Goal: Task Accomplishment & Management: Manage account settings

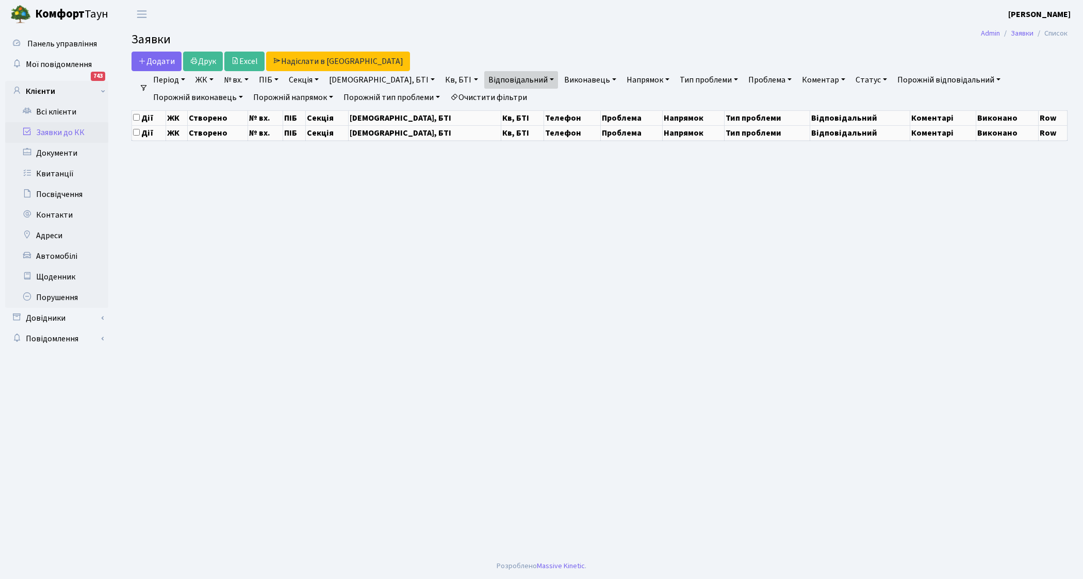
select select "25"
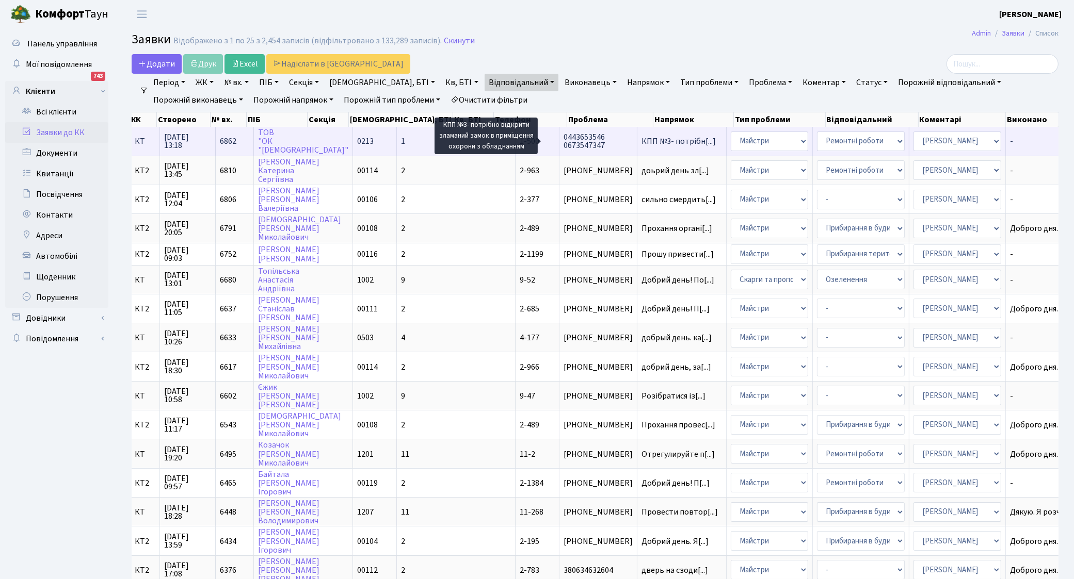
click at [641, 140] on span "КПП №3- потрібн[...]" at bounding box center [678, 141] width 74 height 11
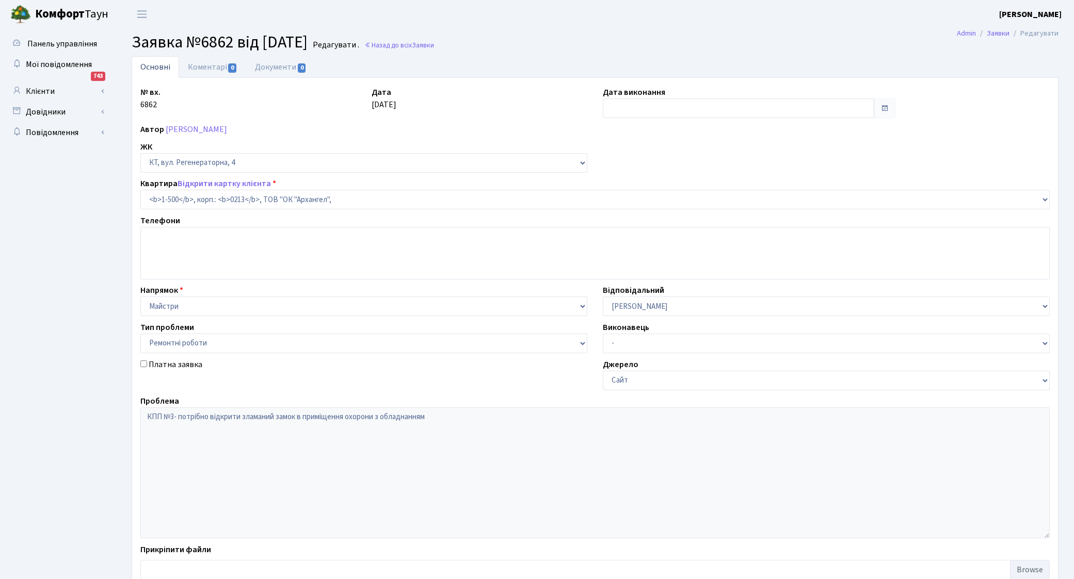
select select "16285"
select select "62"
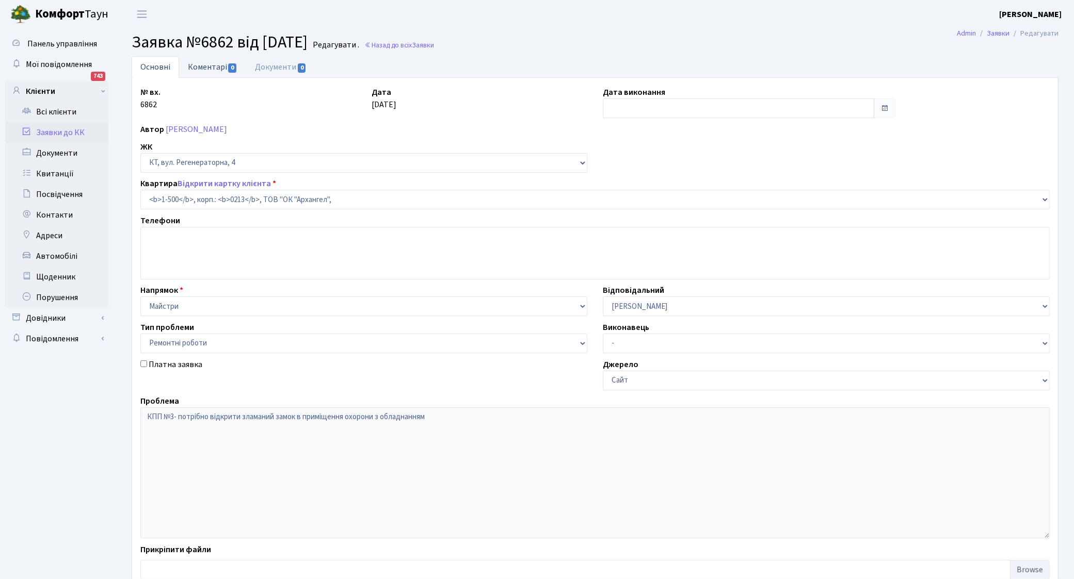
click at [207, 69] on link "Коментарі 0" at bounding box center [212, 66] width 67 height 21
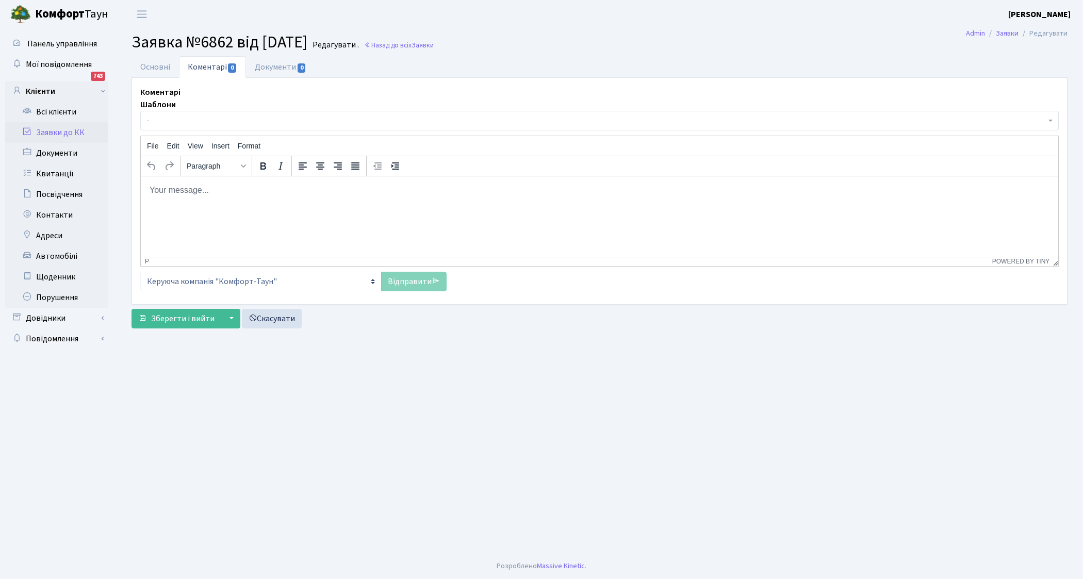
click at [183, 200] on html at bounding box center [600, 190] width 918 height 28
drag, startPoint x: 411, startPoint y: 280, endPoint x: 400, endPoint y: 280, distance: 10.8
click at [411, 280] on link "Відправити" at bounding box center [414, 282] width 66 height 20
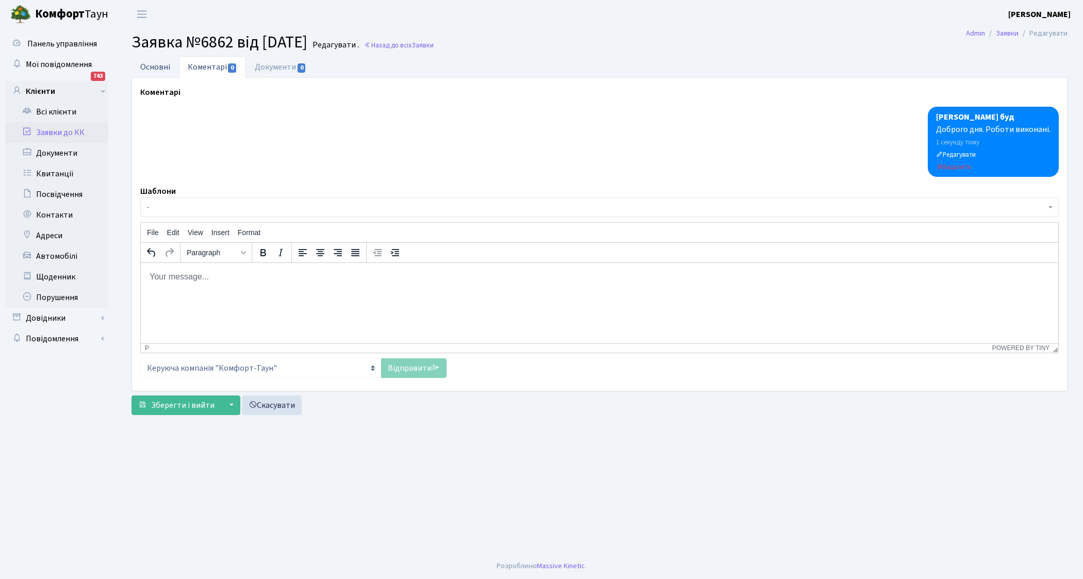
click at [147, 69] on link "Основні" at bounding box center [155, 66] width 47 height 21
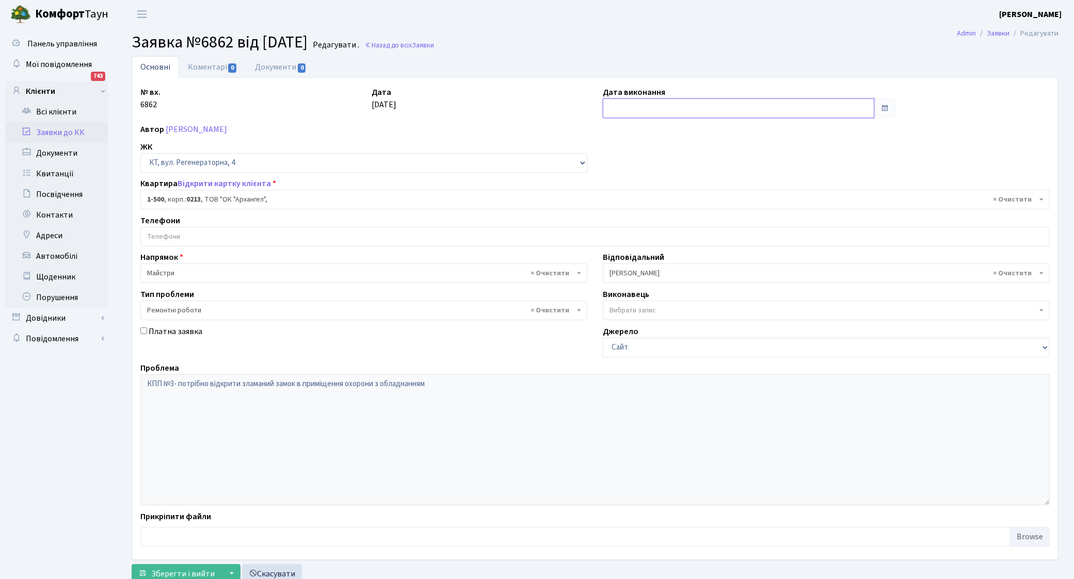
click at [673, 107] on input "text" at bounding box center [738, 109] width 271 height 20
click at [628, 192] on td "12" at bounding box center [628, 191] width 15 height 15
type input "[DATE]"
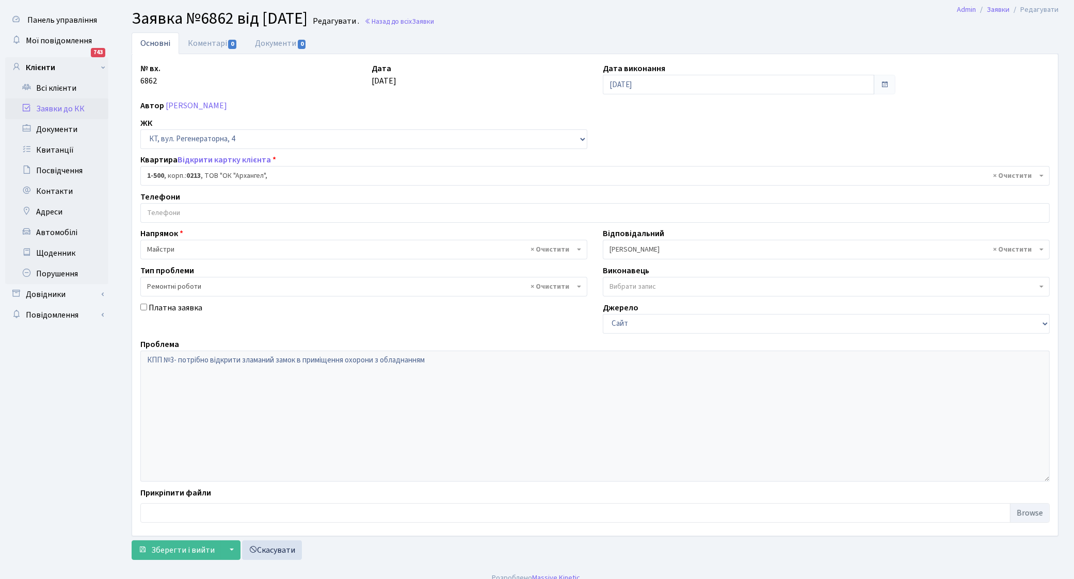
scroll to position [36, 0]
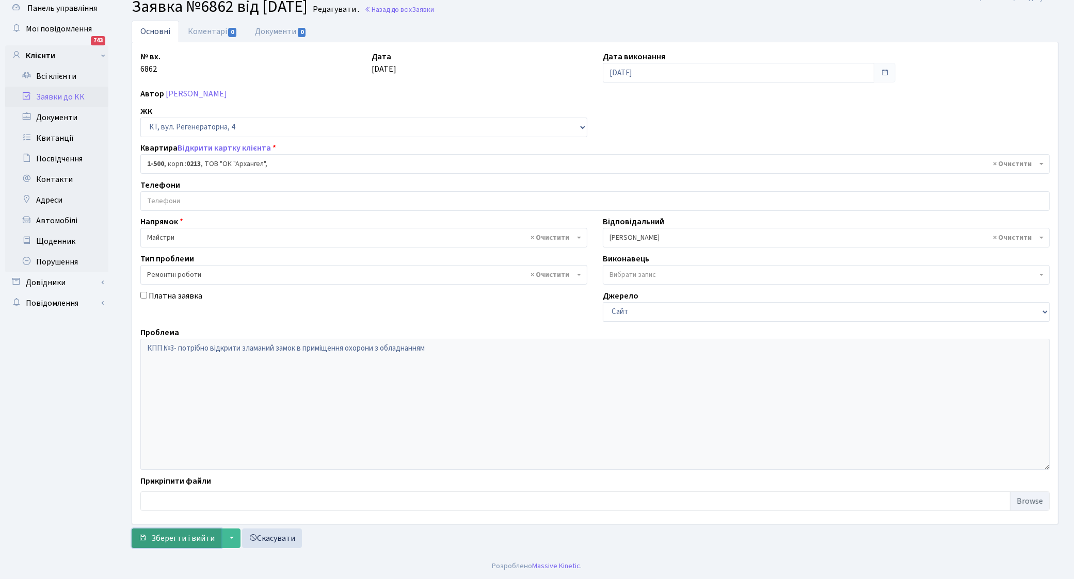
click at [145, 542] on span "submit" at bounding box center [142, 538] width 8 height 8
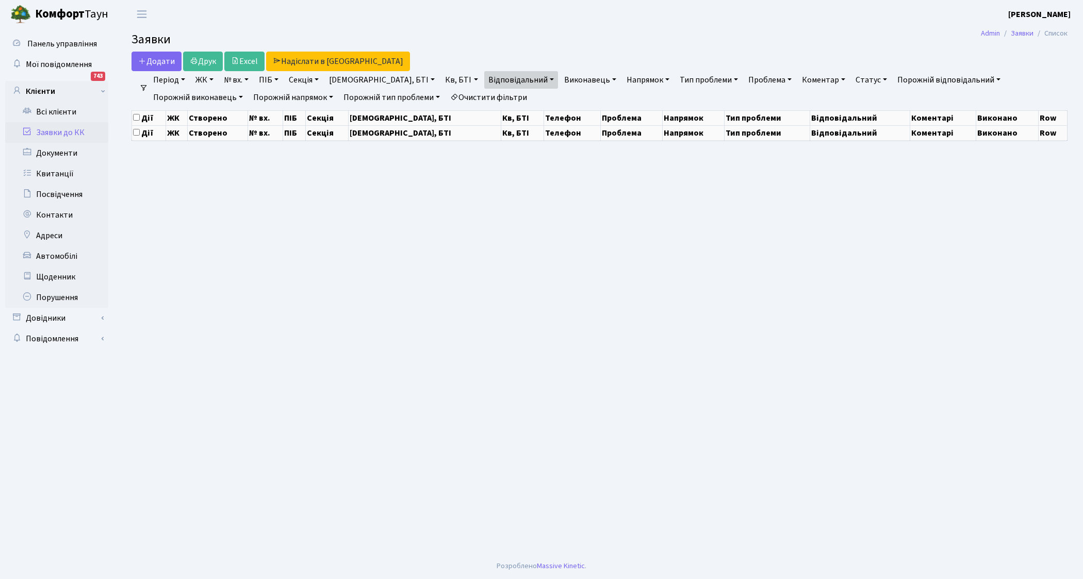
select select "25"
